Goal: Task Accomplishment & Management: Use online tool/utility

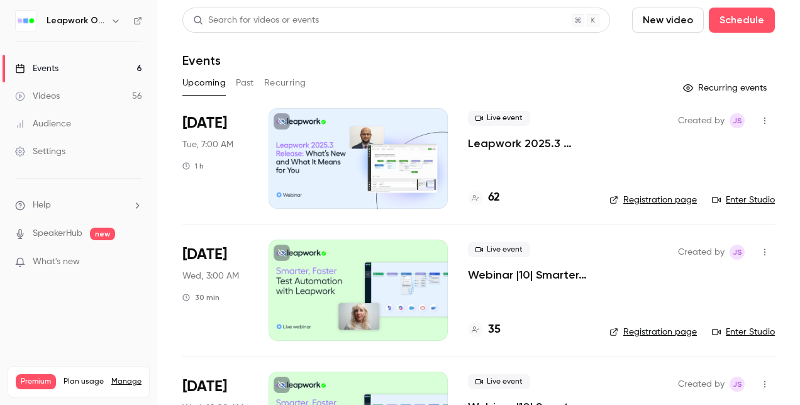
click at [248, 84] on button "Past" at bounding box center [245, 83] width 18 height 20
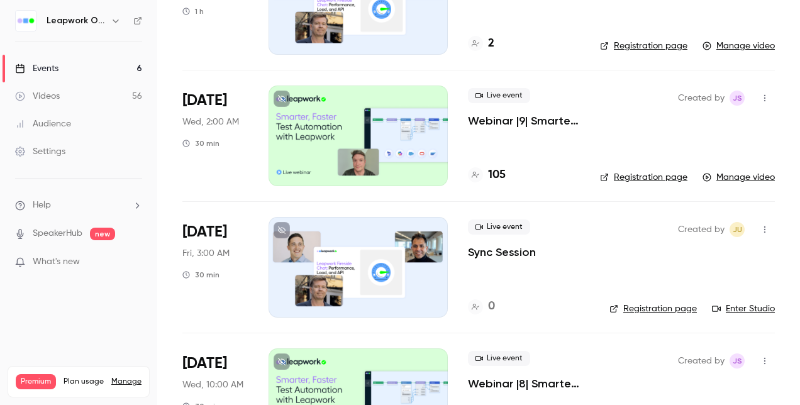
scroll to position [692, 0]
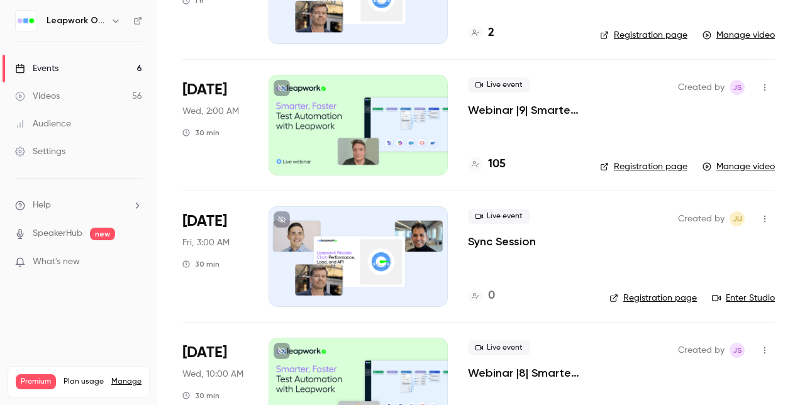
click at [366, 118] on div at bounding box center [358, 125] width 179 height 101
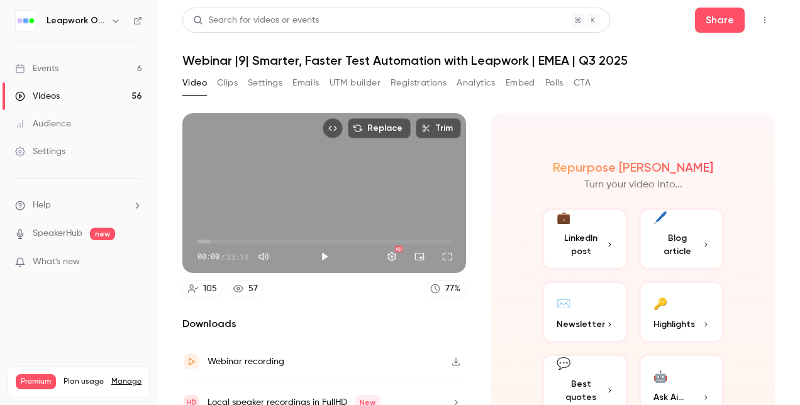
click at [50, 67] on div "Events" at bounding box center [36, 68] width 43 height 13
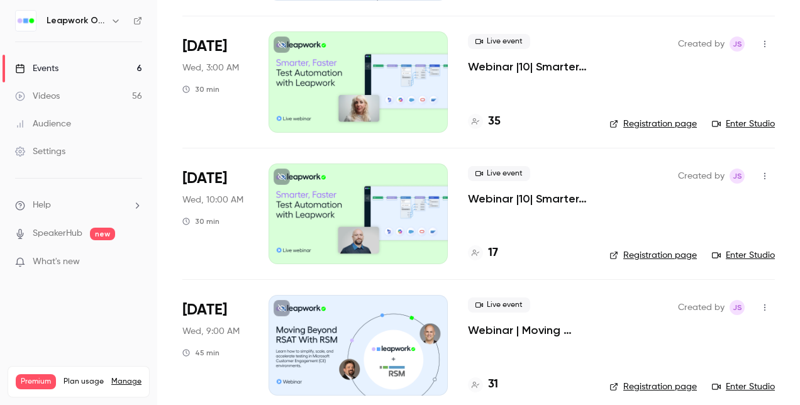
scroll to position [189, 0]
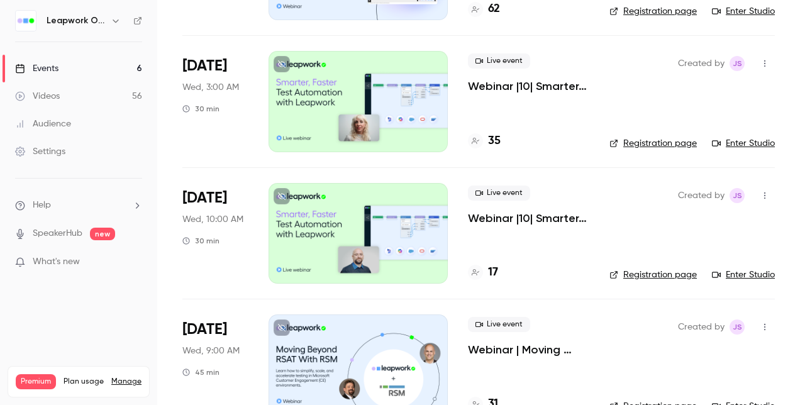
click at [760, 64] on icon "button" at bounding box center [765, 63] width 10 height 9
click at [208, 30] on div at bounding box center [400, 202] width 800 height 405
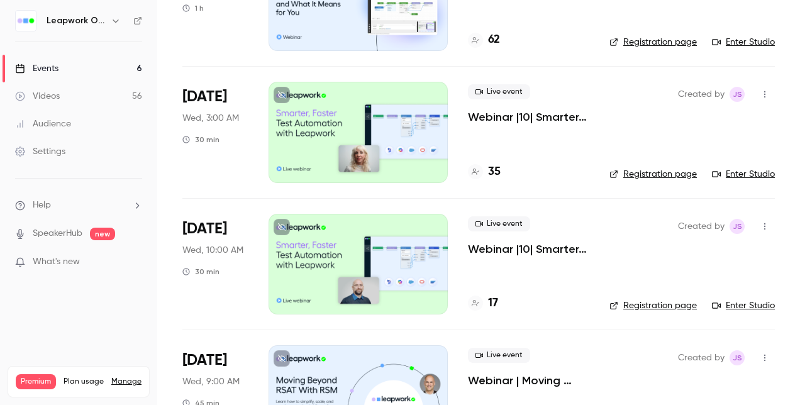
scroll to position [0, 0]
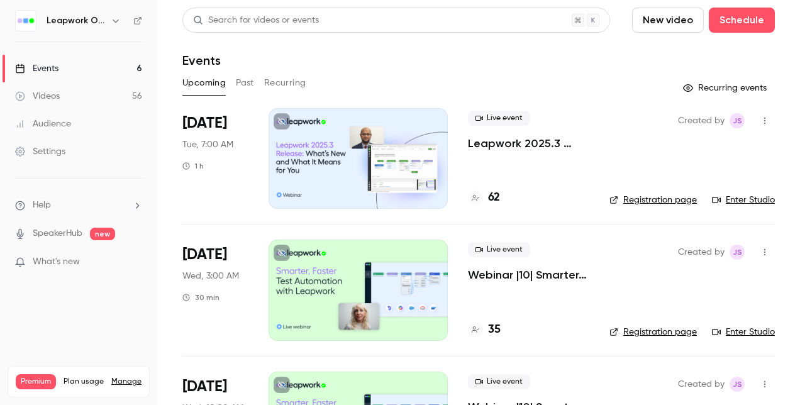
click at [254, 82] on div "Upcoming Past Recurring" at bounding box center [478, 83] width 593 height 20
click at [250, 83] on button "Past" at bounding box center [245, 83] width 18 height 20
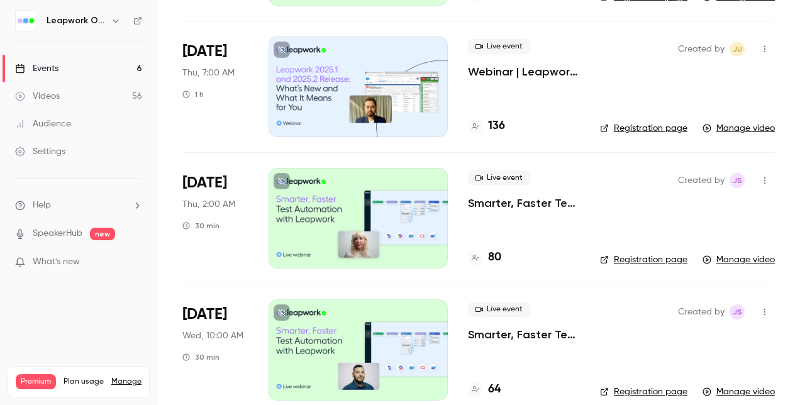
scroll to position [1636, 0]
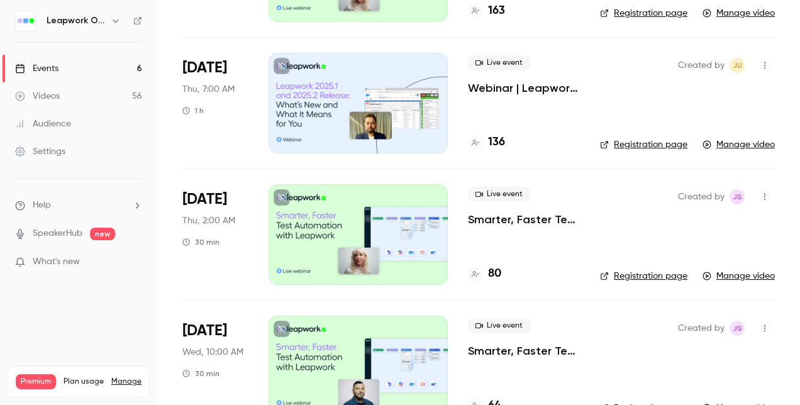
click at [354, 219] on div at bounding box center [358, 234] width 179 height 101
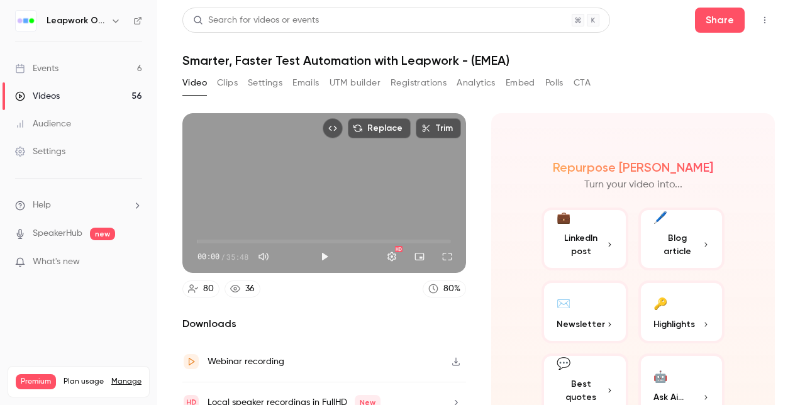
click at [760, 21] on icon "Top Bar Actions" at bounding box center [765, 20] width 10 height 9
click at [705, 81] on div "Duplicate as new event" at bounding box center [708, 85] width 98 height 13
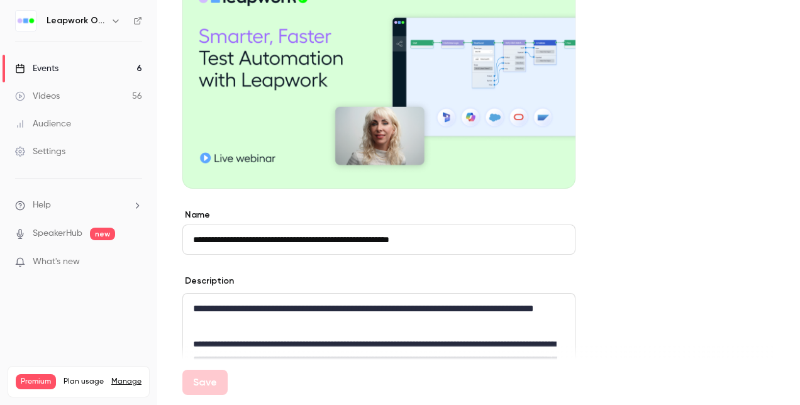
scroll to position [189, 0]
